Goal: Task Accomplishment & Management: Use online tool/utility

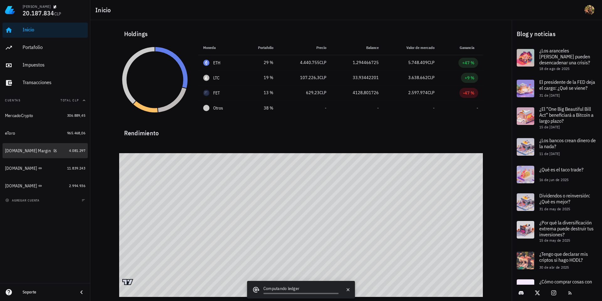
click at [17, 155] on div "[DOMAIN_NAME] Margin" at bounding box center [35, 150] width 61 height 13
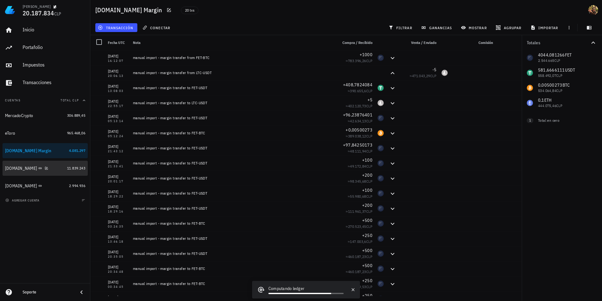
click at [13, 170] on div "[DOMAIN_NAME]" at bounding box center [21, 168] width 32 height 5
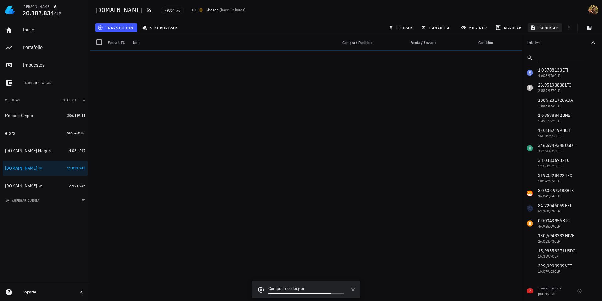
click at [546, 27] on span "importar" at bounding box center [545, 27] width 27 height 5
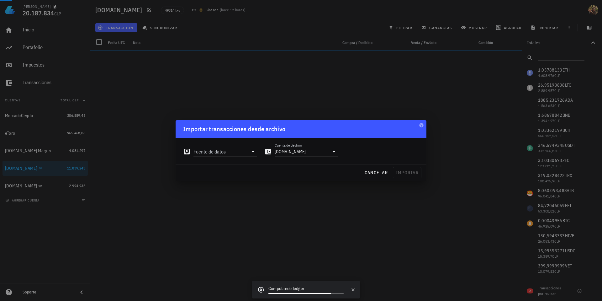
click at [242, 154] on input "Fuente de datos" at bounding box center [221, 151] width 55 height 10
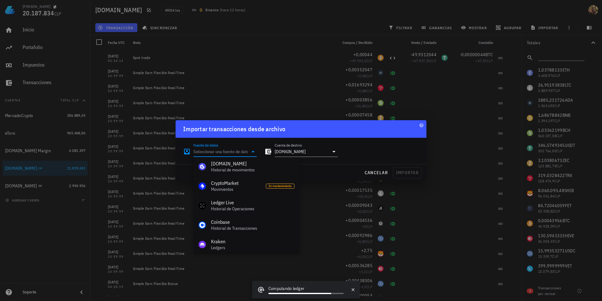
scroll to position [262, 0]
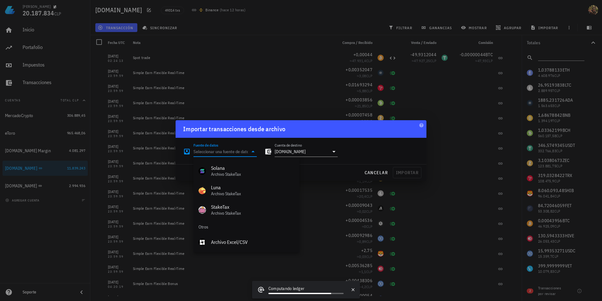
click at [236, 241] on div "Archivo Excel/CSV" at bounding box center [252, 242] width 83 height 6
type input "Archivo Excel/CSV"
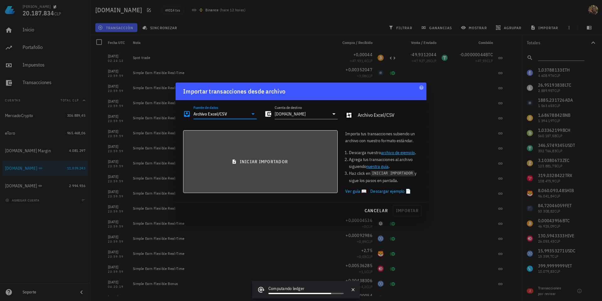
click at [249, 161] on span "iniciar importador" at bounding box center [260, 162] width 144 height 6
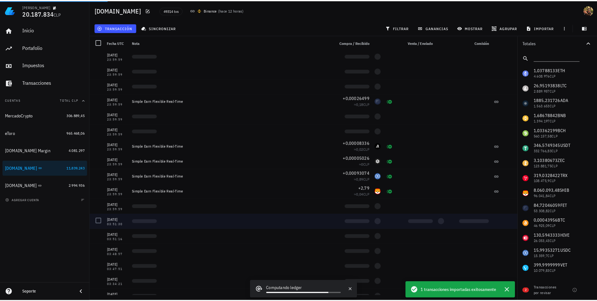
scroll to position [452, 0]
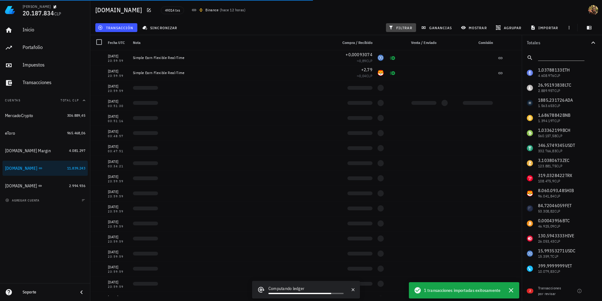
click at [395, 28] on span "filtrar" at bounding box center [401, 27] width 23 height 5
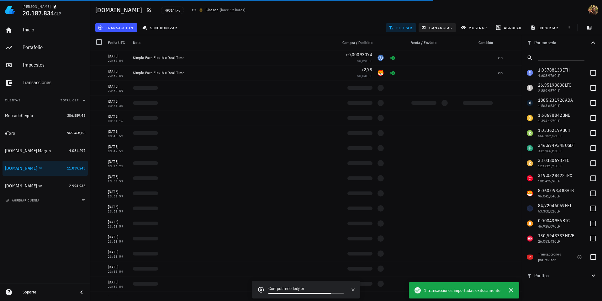
click at [396, 27] on span "filtrar" at bounding box center [401, 27] width 23 height 5
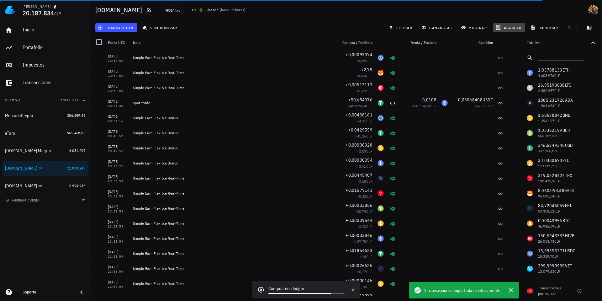
click at [506, 24] on button "agrupar" at bounding box center [509, 27] width 32 height 9
click at [506, 54] on div "Día" at bounding box center [512, 54] width 28 height 5
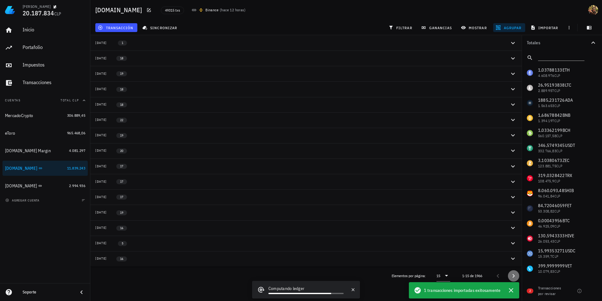
click at [510, 277] on icon "Página siguiente" at bounding box center [514, 276] width 8 height 8
click at [510, 278] on icon "Página siguiente" at bounding box center [514, 276] width 8 height 8
click at [122, 104] on div "15" at bounding box center [118, 104] width 23 height 5
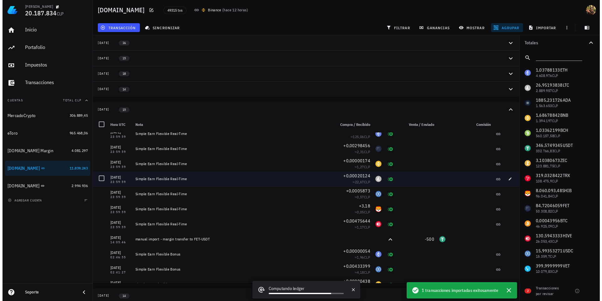
scroll to position [75, 0]
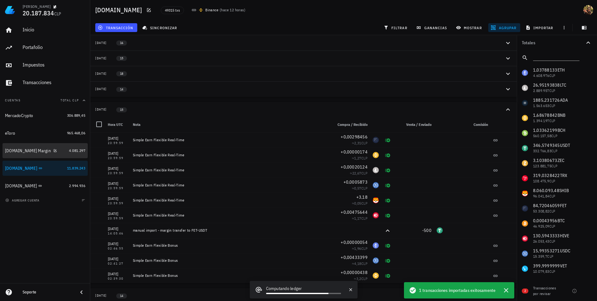
click at [26, 152] on div "[DOMAIN_NAME] Margin" at bounding box center [28, 150] width 46 height 5
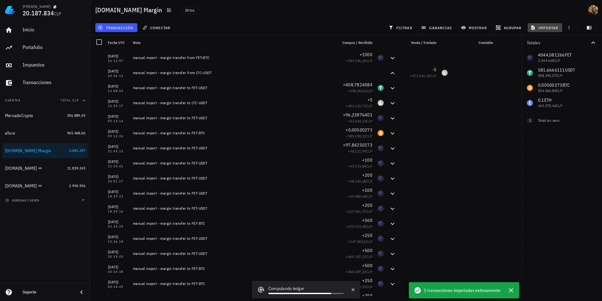
click at [544, 29] on span "importar" at bounding box center [545, 27] width 27 height 5
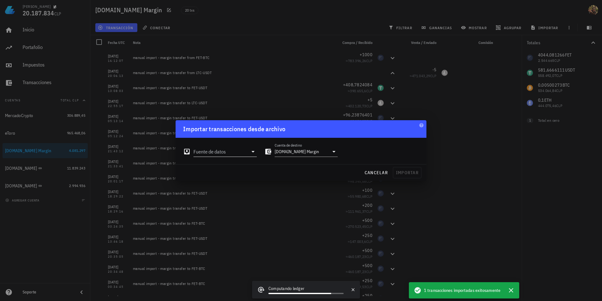
click at [239, 145] on div "Fuente de datos" at bounding box center [220, 150] width 74 height 14
click at [239, 151] on input "Fuente de datos" at bounding box center [221, 151] width 55 height 10
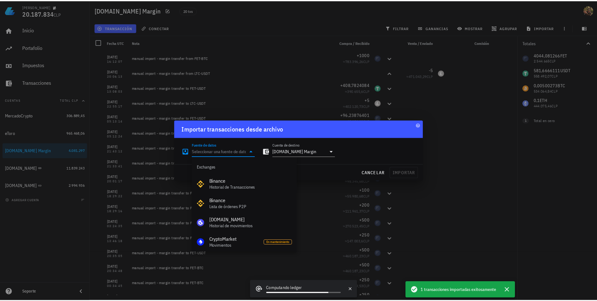
scroll to position [262, 0]
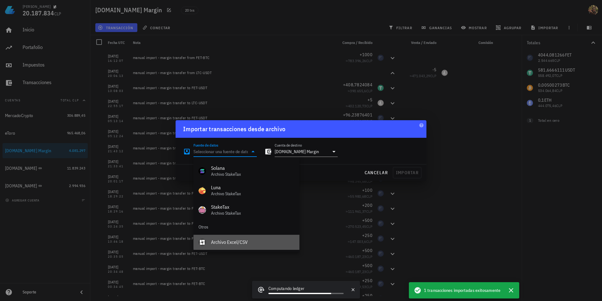
click at [237, 244] on div "Archivo Excel/CSV" at bounding box center [252, 242] width 83 height 6
type input "Archivo Excel/CSV"
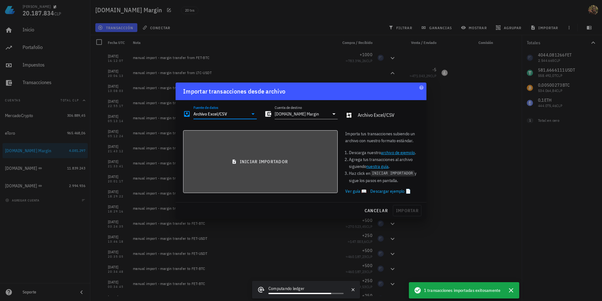
click at [257, 151] on button "iniciar importador" at bounding box center [260, 161] width 155 height 63
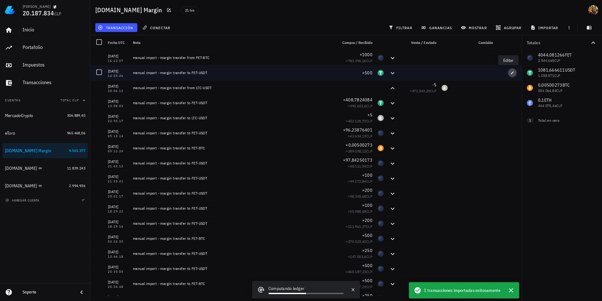
click at [508, 74] on button "button" at bounding box center [512, 72] width 9 height 9
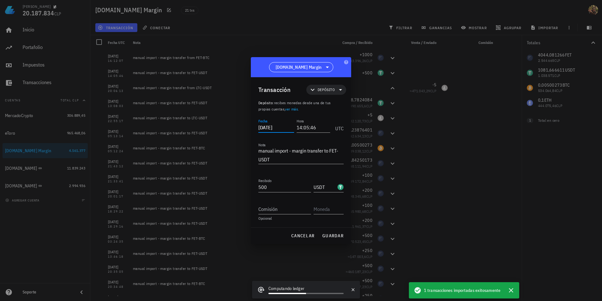
drag, startPoint x: 274, startPoint y: 127, endPoint x: 277, endPoint y: 127, distance: 3.2
click at [277, 127] on input "[DATE]" at bounding box center [276, 127] width 36 height 10
click at [333, 233] on span "guardar" at bounding box center [333, 236] width 22 height 6
click at [353, 283] on icon "button" at bounding box center [353, 289] width 5 height 5
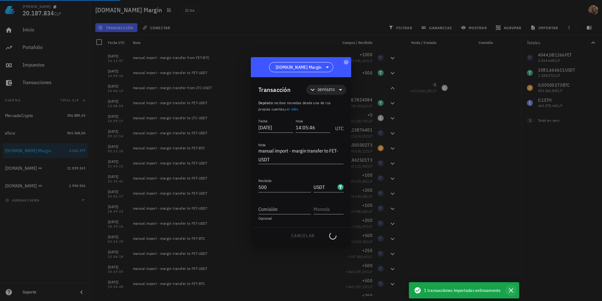
click at [513, 283] on icon "button" at bounding box center [511, 290] width 8 height 8
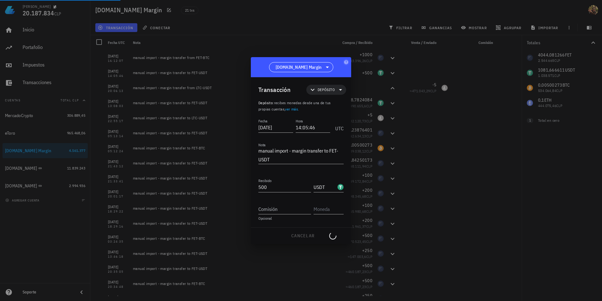
type input "[DATE]"
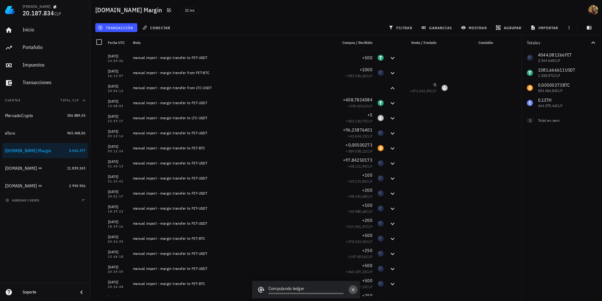
click at [354, 283] on icon "button" at bounding box center [353, 289] width 5 height 5
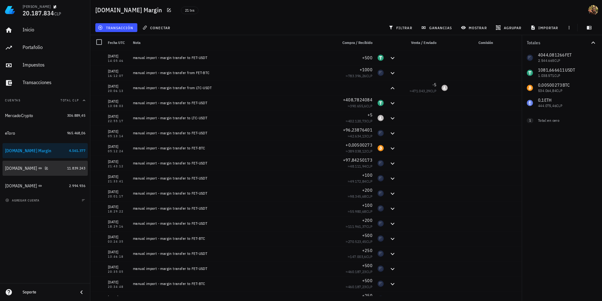
drag, startPoint x: 9, startPoint y: 172, endPoint x: 239, endPoint y: 186, distance: 230.9
click at [9, 171] on div "[DOMAIN_NAME]" at bounding box center [35, 168] width 60 height 13
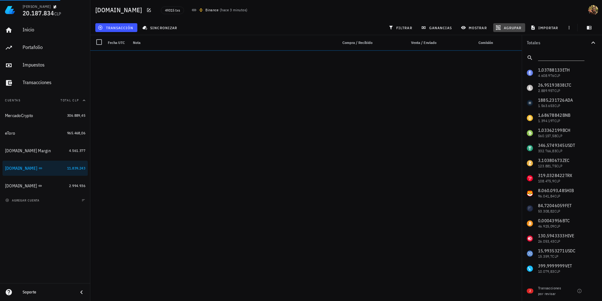
click at [504, 31] on button "agrupar" at bounding box center [509, 27] width 32 height 9
click at [509, 54] on div "Día" at bounding box center [512, 54] width 28 height 5
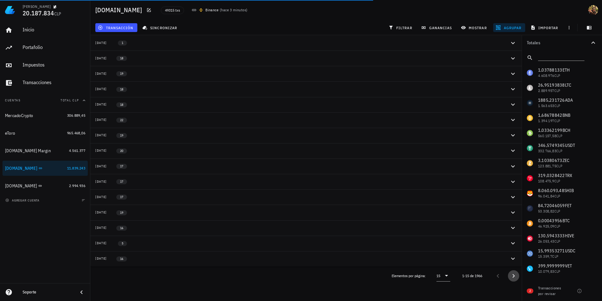
click at [513, 273] on icon "Página siguiente" at bounding box center [514, 276] width 8 height 8
click at [513, 274] on icon "Página siguiente" at bounding box center [514, 276] width 2 height 4
click at [107, 106] on div "[DATE]" at bounding box center [101, 104] width 12 height 5
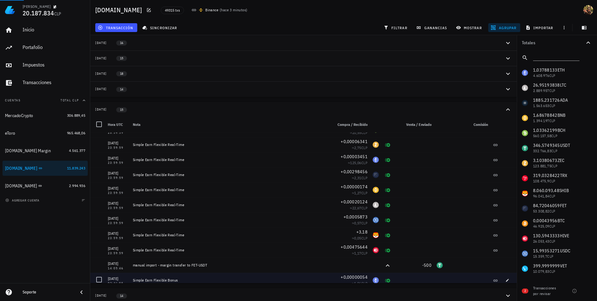
scroll to position [75, 0]
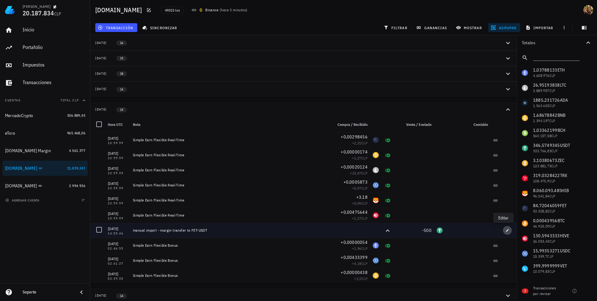
click at [506, 229] on icon "button" at bounding box center [508, 230] width 4 height 4
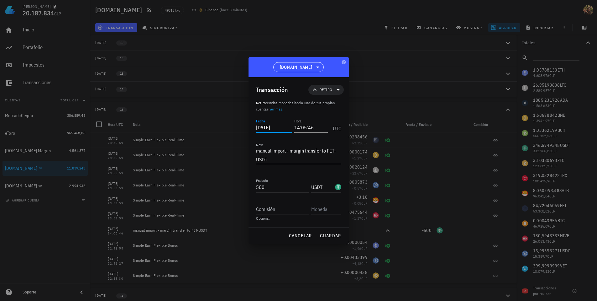
drag, startPoint x: 271, startPoint y: 129, endPoint x: 274, endPoint y: 127, distance: 3.3
click at [274, 127] on input "[DATE]" at bounding box center [274, 127] width 36 height 10
click at [334, 236] on span "guardar" at bounding box center [331, 236] width 22 height 6
type input "[DATE]"
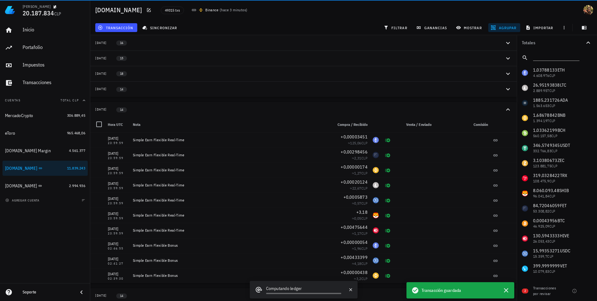
scroll to position [60, 0]
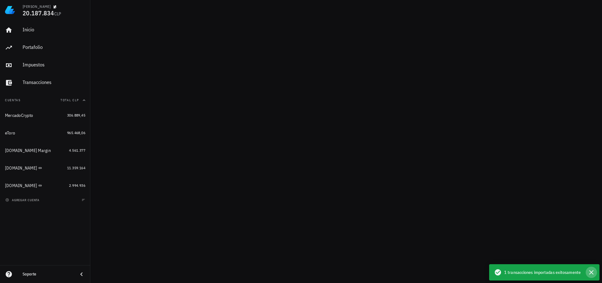
click at [590, 273] on icon "button" at bounding box center [591, 272] width 4 height 4
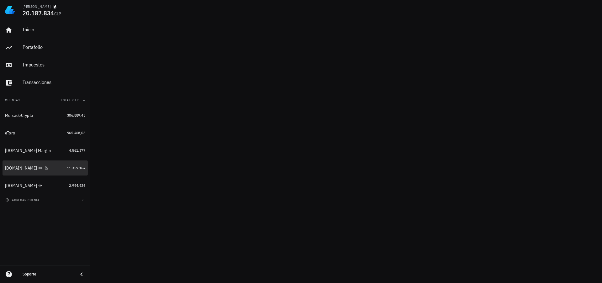
click at [15, 168] on div "[DOMAIN_NAME]" at bounding box center [21, 168] width 32 height 5
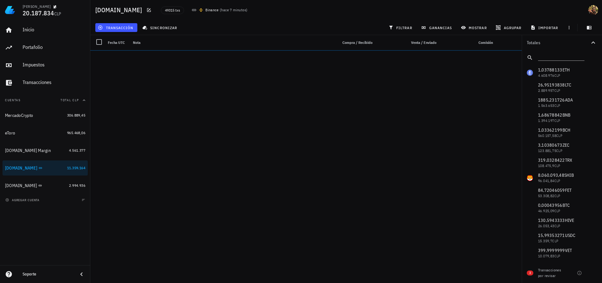
click at [12, 186] on div "[DOMAIN_NAME]" at bounding box center [21, 185] width 32 height 5
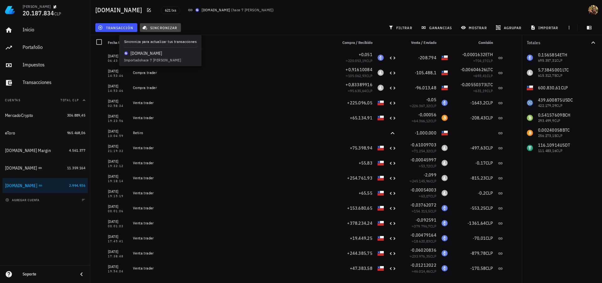
click at [157, 27] on span "sincronizar" at bounding box center [161, 27] width 34 height 5
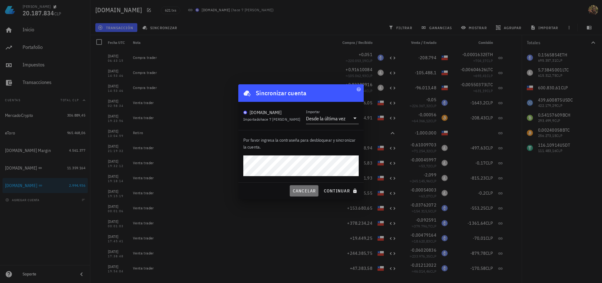
click at [305, 189] on span "cancelar" at bounding box center [304, 191] width 24 height 6
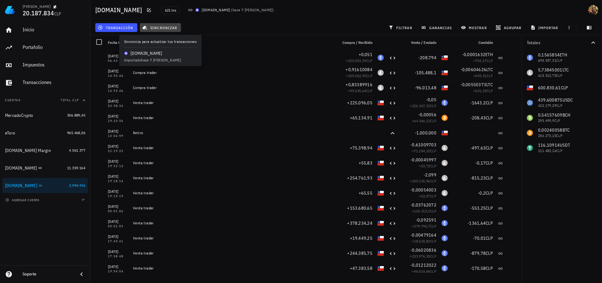
click at [161, 27] on span "sincronizar" at bounding box center [161, 27] width 34 height 5
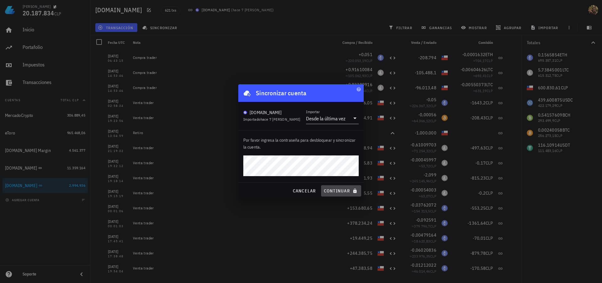
click at [337, 190] on span "continuar" at bounding box center [341, 191] width 35 height 6
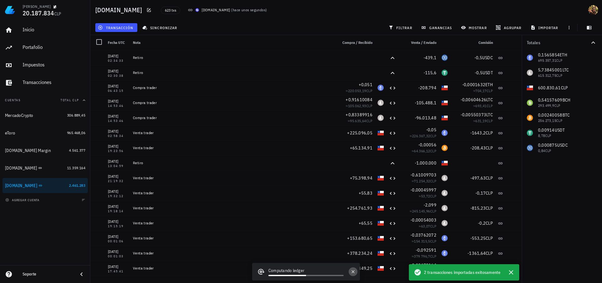
click at [353, 272] on icon "button" at bounding box center [353, 271] width 5 height 5
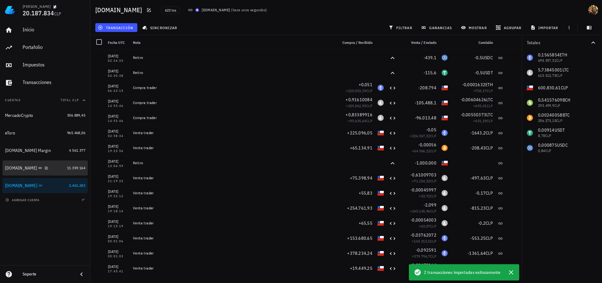
click at [13, 171] on div "[DOMAIN_NAME]" at bounding box center [35, 168] width 60 height 13
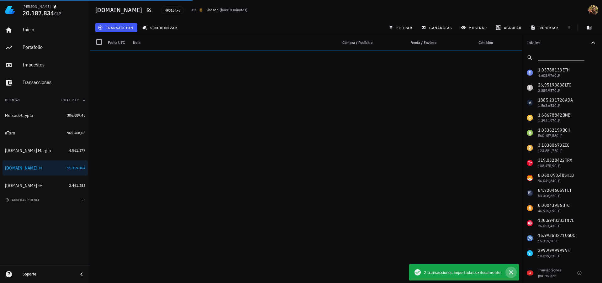
click at [513, 273] on icon "button" at bounding box center [511, 273] width 8 height 8
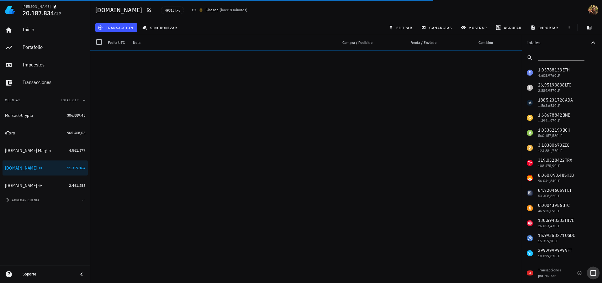
click at [593, 274] on div at bounding box center [593, 273] width 11 height 11
checkbox input "true"
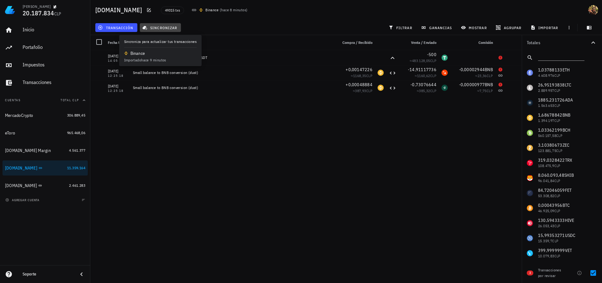
click at [154, 29] on span "sincronizar" at bounding box center [161, 27] width 34 height 5
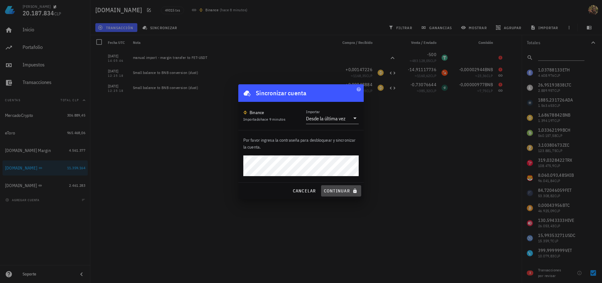
click at [338, 189] on span "continuar" at bounding box center [341, 191] width 35 height 6
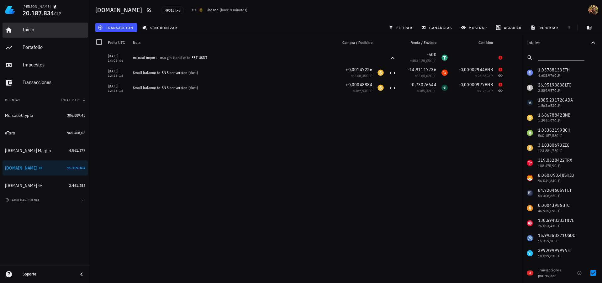
drag, startPoint x: 26, startPoint y: 29, endPoint x: 202, endPoint y: 55, distance: 177.6
click at [26, 29] on div "Inicio" at bounding box center [54, 30] width 63 height 6
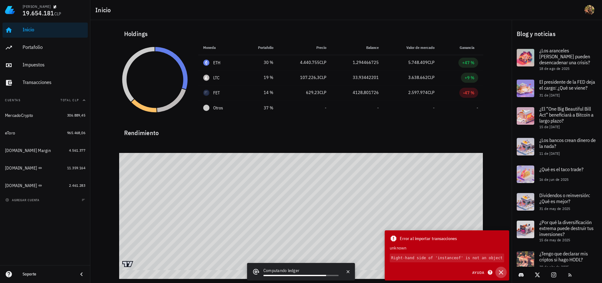
click at [502, 274] on icon "button" at bounding box center [501, 272] width 4 height 4
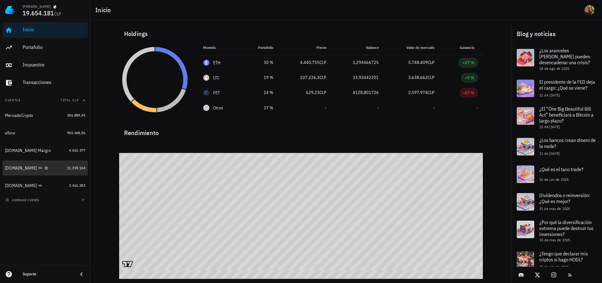
click at [14, 167] on div "[DOMAIN_NAME]" at bounding box center [21, 168] width 32 height 5
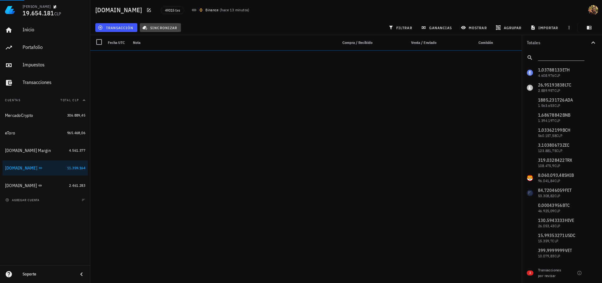
click at [167, 29] on span "sincronizar" at bounding box center [161, 27] width 34 height 5
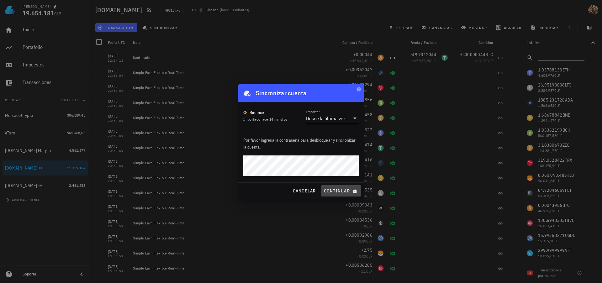
click at [336, 191] on span "continuar" at bounding box center [341, 191] width 35 height 6
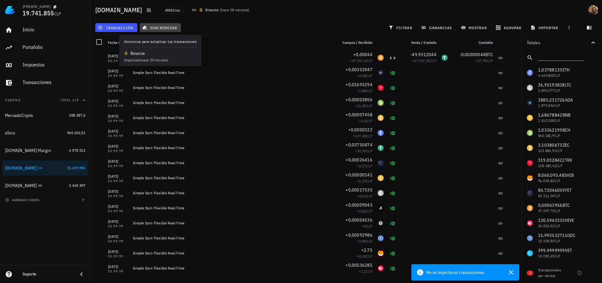
click at [162, 29] on span "sincronizar" at bounding box center [161, 27] width 34 height 5
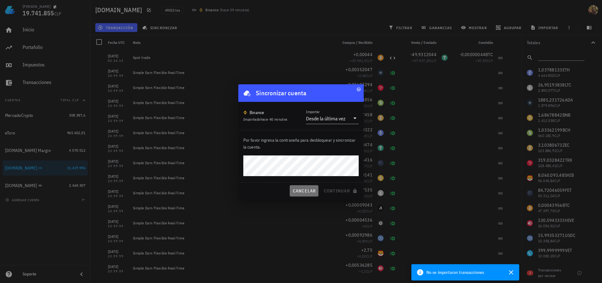
click at [308, 190] on span "cancelar" at bounding box center [304, 191] width 24 height 6
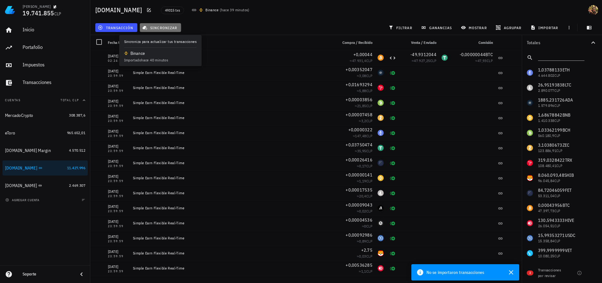
click at [160, 29] on span "sincronizar" at bounding box center [161, 27] width 34 height 5
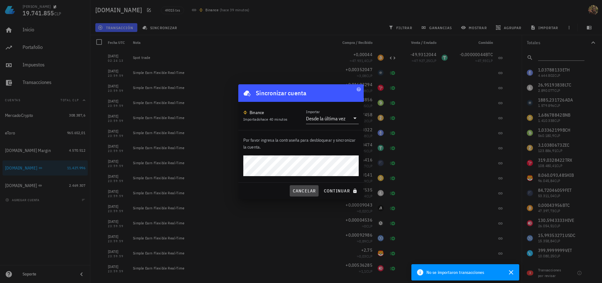
click at [302, 190] on span "cancelar" at bounding box center [304, 191] width 24 height 6
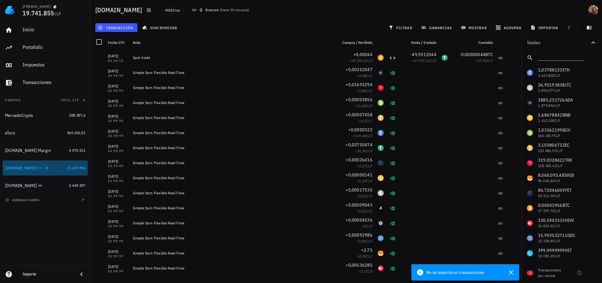
click at [34, 165] on div "[DOMAIN_NAME]" at bounding box center [35, 168] width 60 height 6
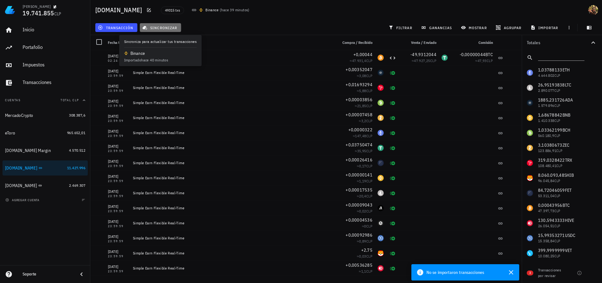
click at [167, 26] on span "sincronizar" at bounding box center [161, 27] width 34 height 5
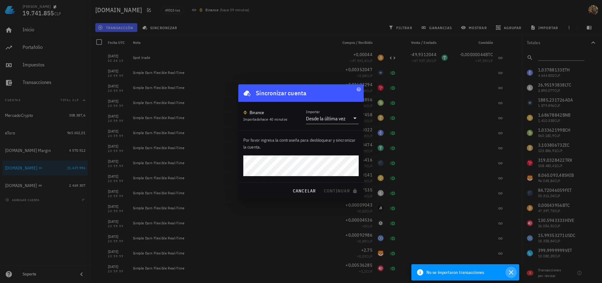
drag, startPoint x: 512, startPoint y: 270, endPoint x: 466, endPoint y: 244, distance: 52.7
click at [512, 270] on icon "button" at bounding box center [511, 273] width 8 height 8
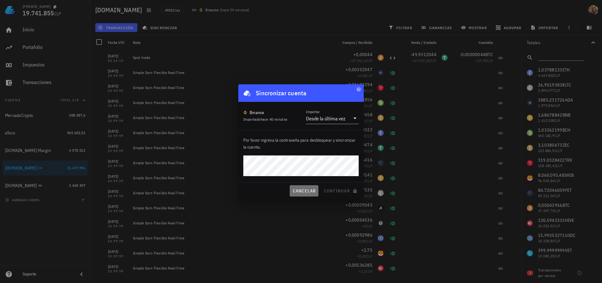
click at [307, 191] on span "cancelar" at bounding box center [304, 191] width 24 height 6
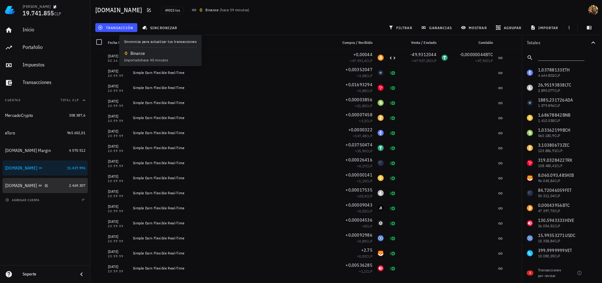
click at [12, 186] on div "[DOMAIN_NAME]" at bounding box center [21, 185] width 32 height 5
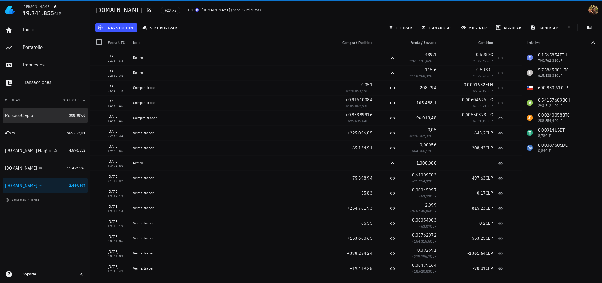
click at [20, 116] on div "MercadoCrypto" at bounding box center [19, 115] width 28 height 5
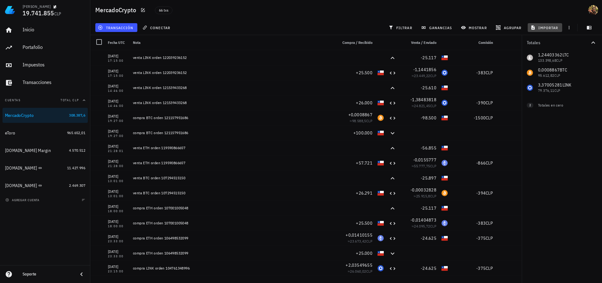
click at [556, 25] on span "importar" at bounding box center [545, 27] width 27 height 5
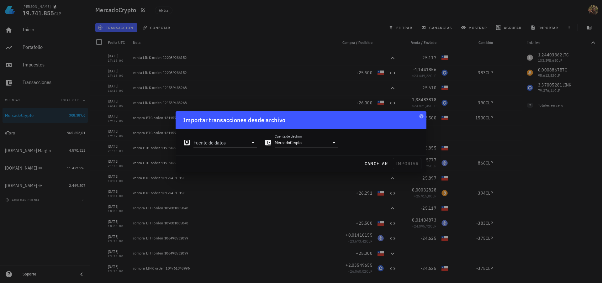
click at [225, 143] on input "Fuente de datos" at bounding box center [221, 143] width 55 height 10
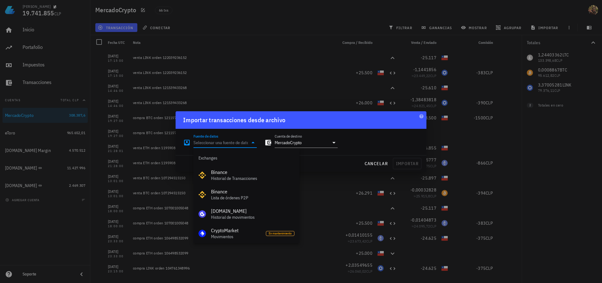
scroll to position [262, 0]
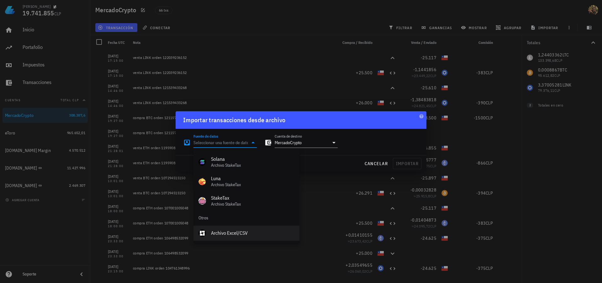
click at [236, 235] on div "Archivo Excel/CSV" at bounding box center [252, 233] width 83 height 6
type input "Archivo Excel/CSV"
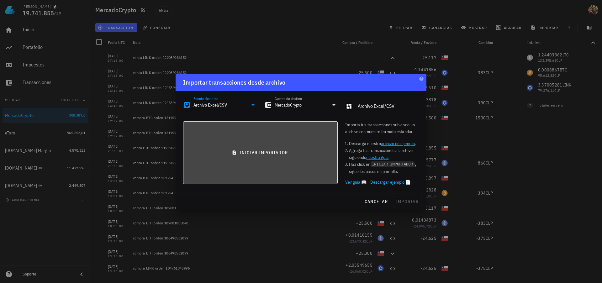
click at [281, 158] on button "iniciar importador" at bounding box center [260, 152] width 155 height 63
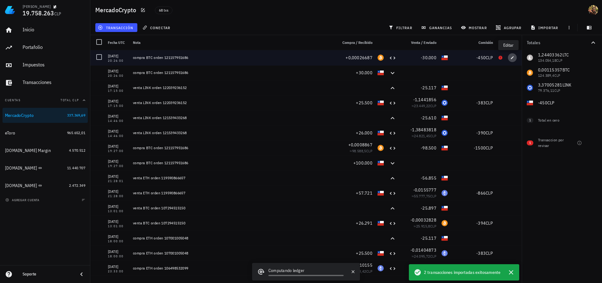
click at [511, 59] on icon "button" at bounding box center [513, 58] width 4 height 4
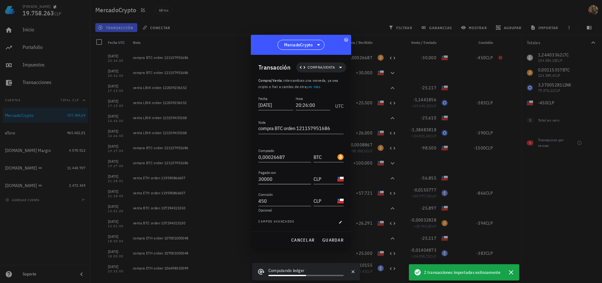
click at [282, 177] on input "30000" at bounding box center [284, 179] width 53 height 10
paste input "2955"
click at [332, 242] on span "guardar" at bounding box center [333, 240] width 22 height 6
type input "30.000"
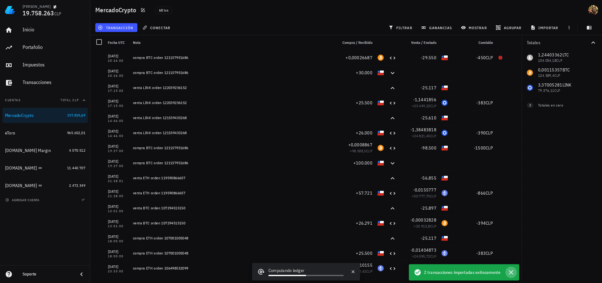
click at [512, 273] on icon "button" at bounding box center [511, 272] width 4 height 4
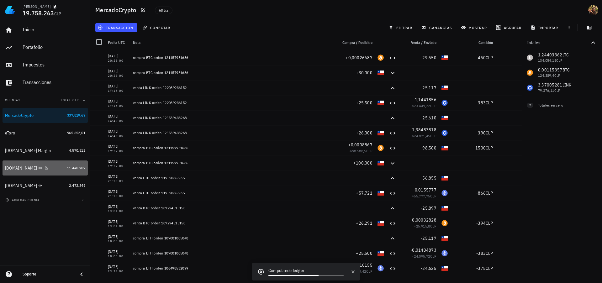
click at [16, 169] on div "[DOMAIN_NAME]" at bounding box center [21, 168] width 32 height 5
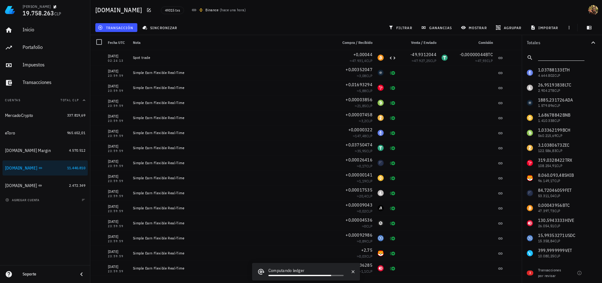
click at [547, 53] on input "text" at bounding box center [560, 56] width 45 height 8
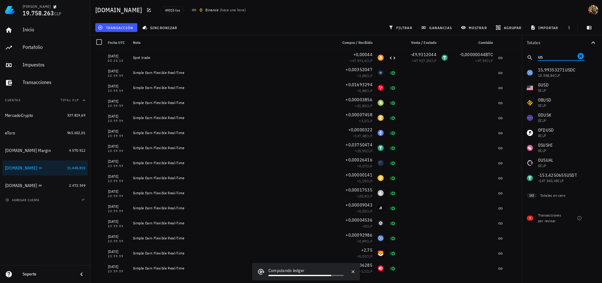
type input "us"
click at [400, 26] on span "filtrar" at bounding box center [401, 27] width 23 height 5
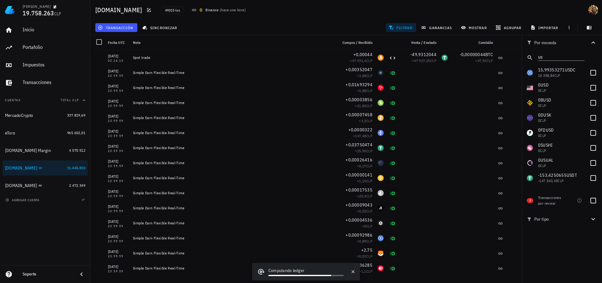
click at [592, 220] on icon "button" at bounding box center [594, 219] width 8 height 8
click at [529, 272] on icon "button" at bounding box center [528, 272] width 8 height 8
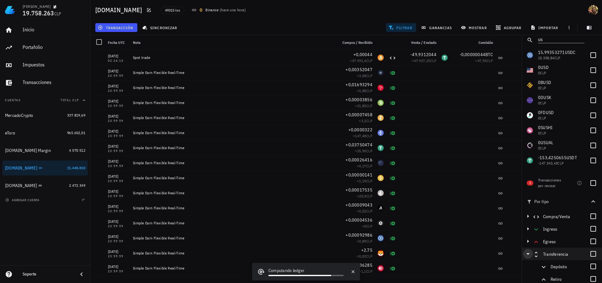
scroll to position [20, 0]
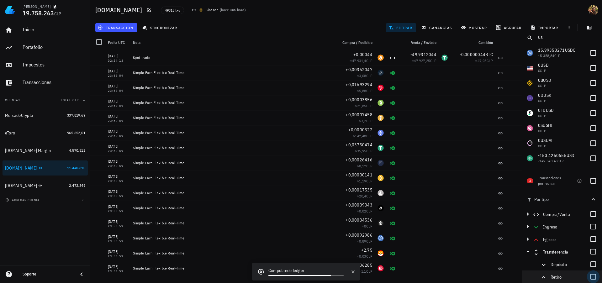
click at [589, 276] on div at bounding box center [593, 277] width 11 height 11
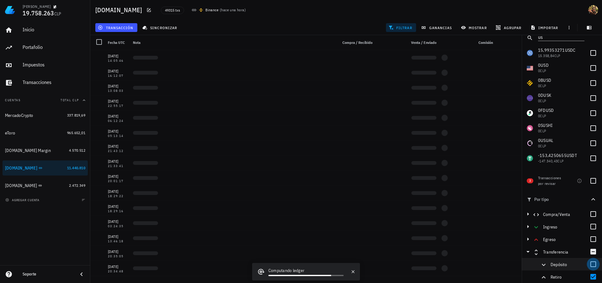
click at [589, 266] on div at bounding box center [593, 264] width 11 height 11
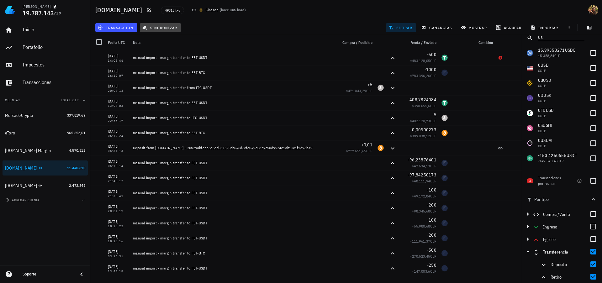
click at [170, 27] on span "sincronizar" at bounding box center [161, 27] width 34 height 5
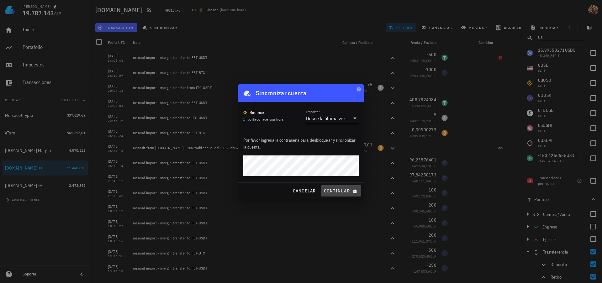
click at [343, 188] on button "continuar" at bounding box center [341, 190] width 40 height 11
